Goal: Task Accomplishment & Management: Manage account settings

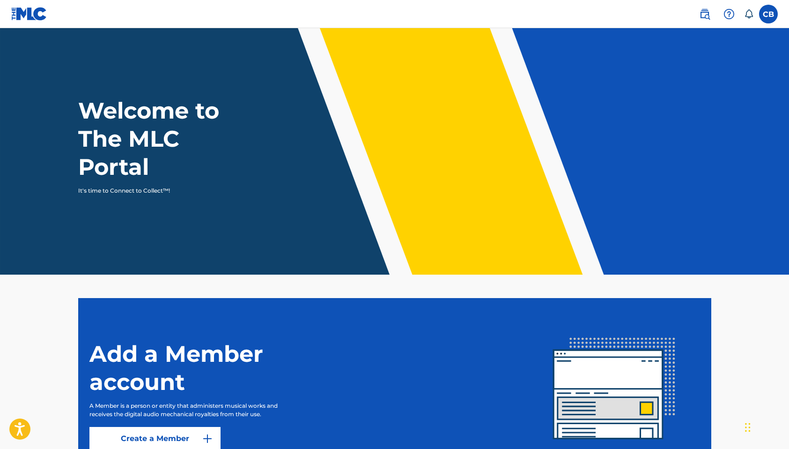
click at [768, 16] on label at bounding box center [768, 14] width 19 height 19
click at [768, 14] on input "[PERSON_NAME] [PERSON_NAME][EMAIL_ADDRESS][DOMAIN_NAME] Notification Preference…" at bounding box center [768, 14] width 0 height 0
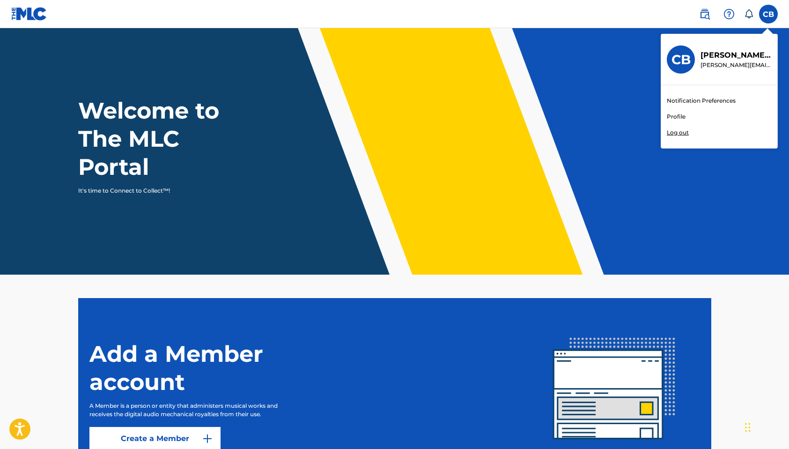
click at [678, 116] on link "Profile" at bounding box center [676, 116] width 19 height 8
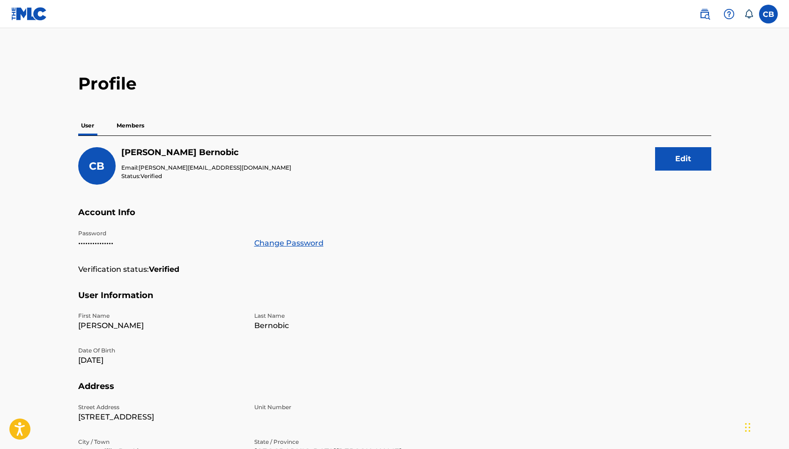
click at [139, 123] on p "Members" at bounding box center [130, 126] width 33 height 20
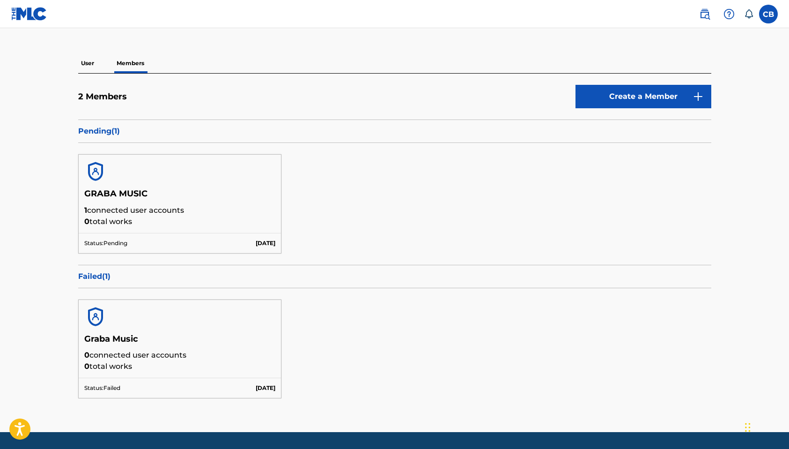
scroll to position [65, 0]
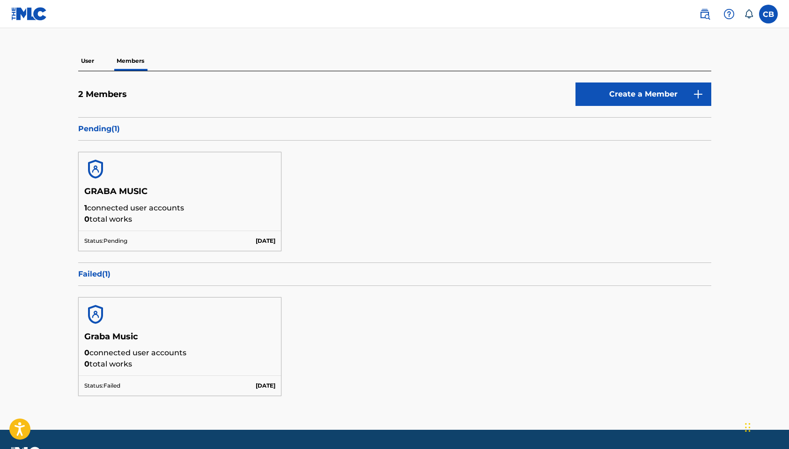
click at [117, 189] on h5 "GRABA MUSIC" at bounding box center [180, 194] width 192 height 16
click at [101, 243] on p "Status: Pending" at bounding box center [105, 240] width 43 height 8
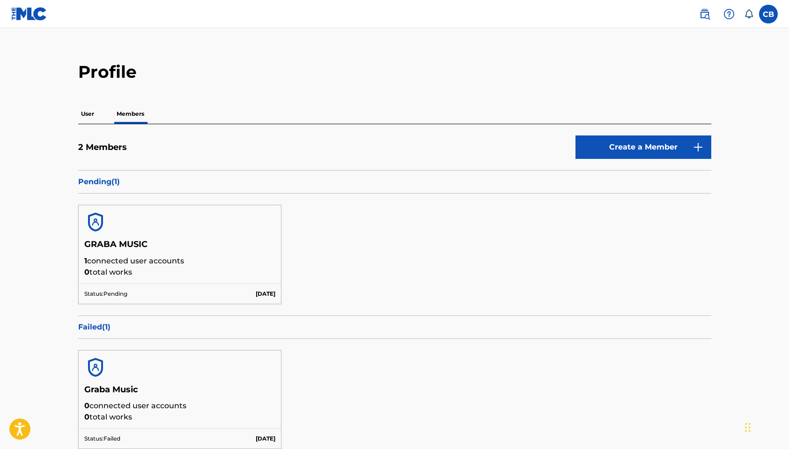
scroll to position [0, 0]
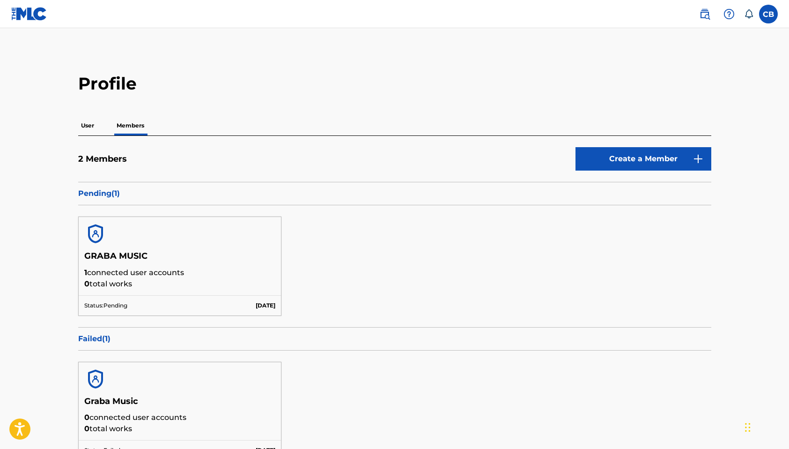
click at [92, 129] on p "User" at bounding box center [87, 126] width 19 height 20
